Goal: Transaction & Acquisition: Book appointment/travel/reservation

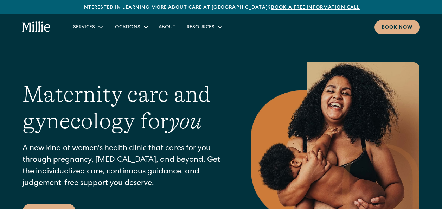
click at [391, 29] on div "Book now" at bounding box center [396, 27] width 31 height 7
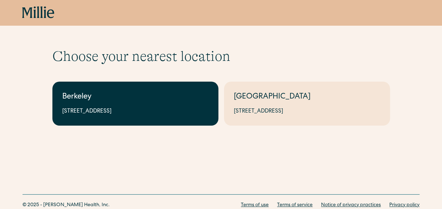
click at [194, 112] on div "2999 Regent St, Suite 524, Berkeley, CA 94705" at bounding box center [135, 111] width 146 height 8
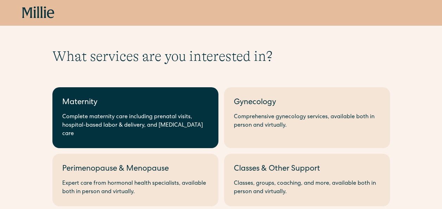
scroll to position [14, 0]
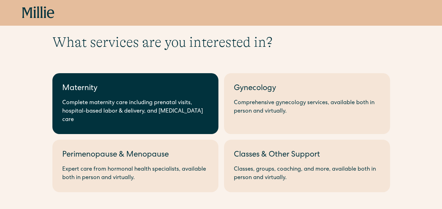
click at [153, 93] on div "Maternity" at bounding box center [135, 89] width 146 height 12
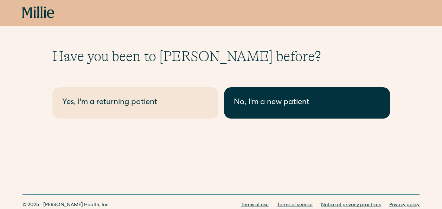
click at [265, 109] on link "No, I'm a new patient" at bounding box center [307, 102] width 166 height 31
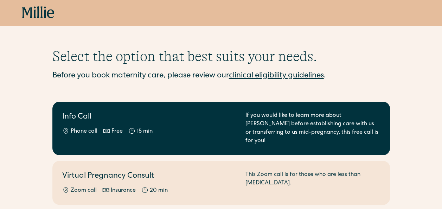
scroll to position [115, 0]
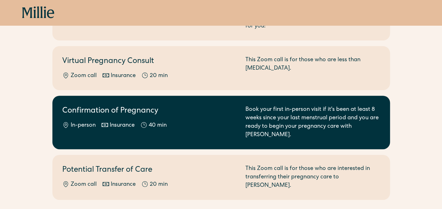
click at [218, 121] on div "In-person Insurance 40 min" at bounding box center [149, 125] width 175 height 8
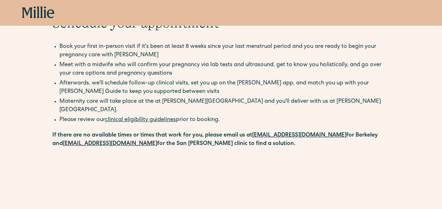
scroll to position [27, 0]
